Goal: Find specific page/section: Find specific page/section

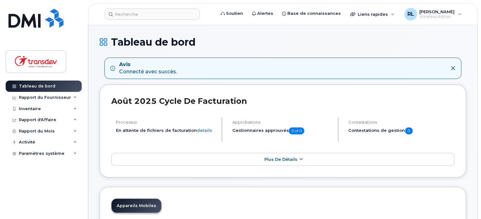
click at [251, 157] on link "Plus de détails" at bounding box center [282, 159] width 343 height 13
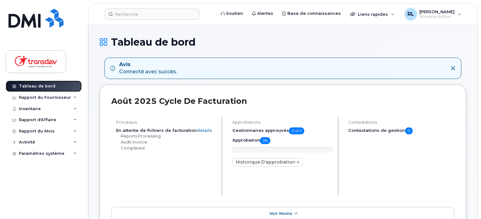
click at [29, 87] on div "Tableau de bord" at bounding box center [37, 86] width 36 height 5
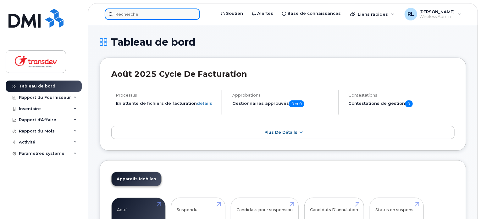
click at [159, 11] on input at bounding box center [152, 13] width 95 height 11
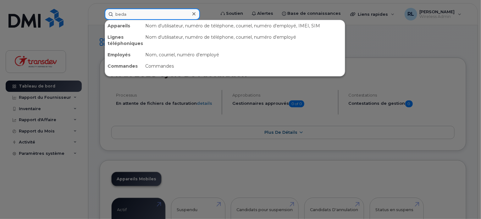
type input "beda"
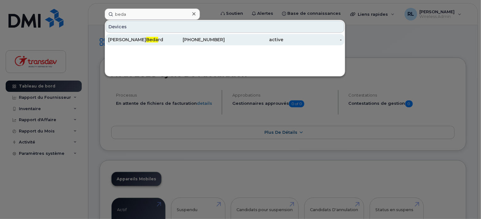
click at [166, 38] on div "Steven Beda rd" at bounding box center [137, 39] width 58 height 6
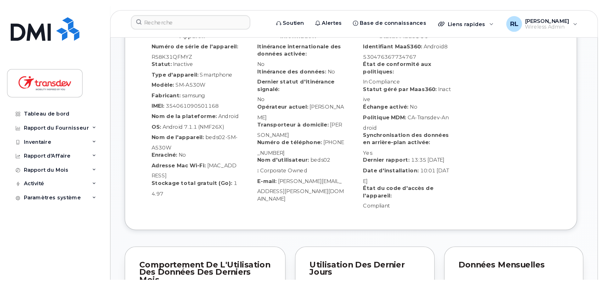
scroll to position [405, 0]
